Goal: Task Accomplishment & Management: Use online tool/utility

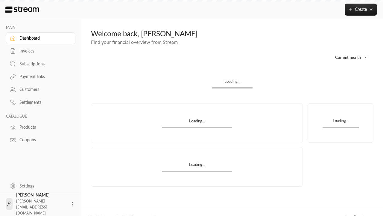
click at [40, 127] on div "Products" at bounding box center [43, 127] width 49 height 6
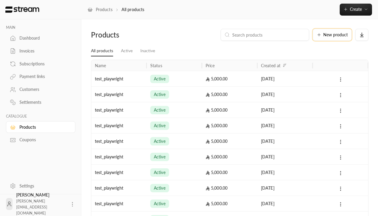
click at [332, 35] on span "New product" at bounding box center [335, 35] width 25 height 4
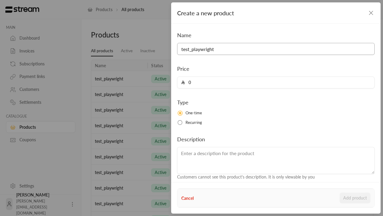
type input "test_playwright"
type input "5000"
click at [355, 198] on button "Add product" at bounding box center [355, 197] width 31 height 11
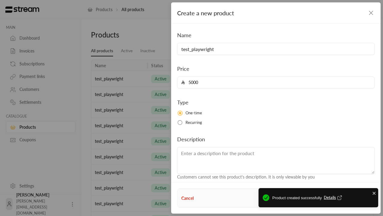
type input "0"
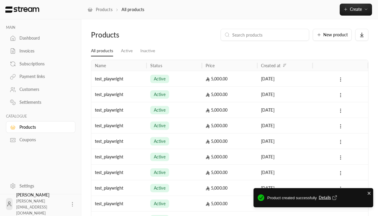
click at [329, 197] on span "Details" at bounding box center [329, 197] width 20 height 6
